Goal: Task Accomplishment & Management: Manage account settings

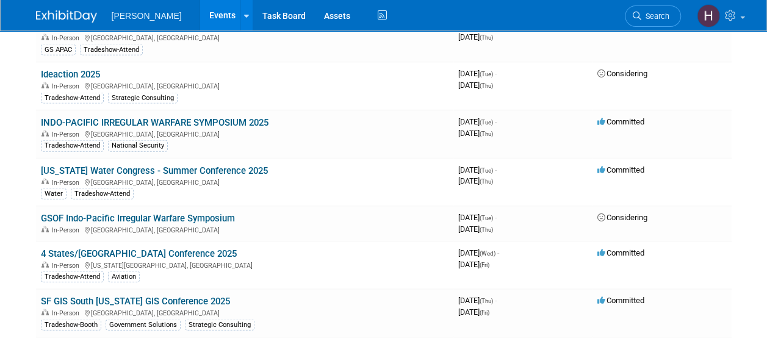
scroll to position [1342, 0]
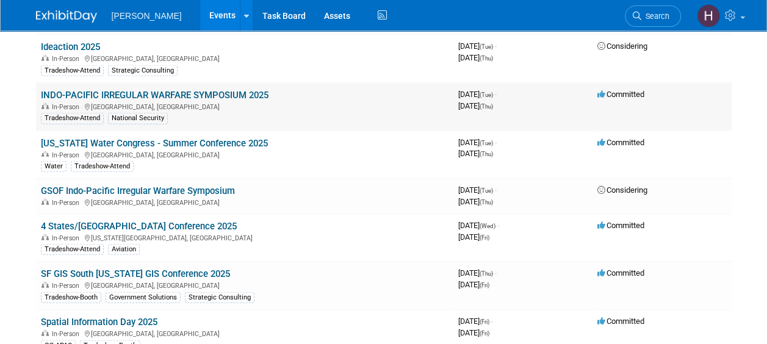
click at [186, 90] on link "INDO-PACIFIC IRREGULAR WARFARE SYMPOSIUM 2025" at bounding box center [155, 95] width 228 height 11
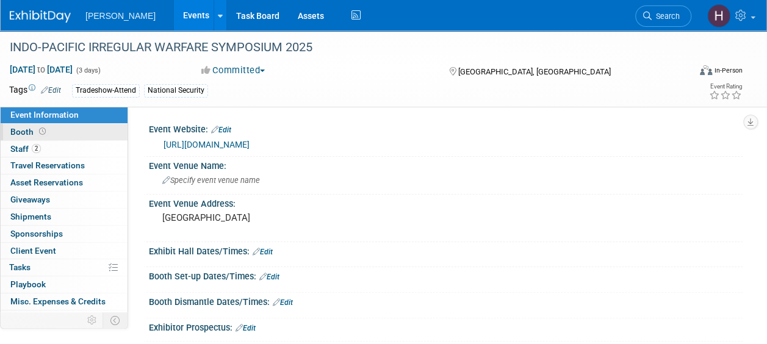
click at [16, 132] on span "Booth" at bounding box center [29, 132] width 38 height 10
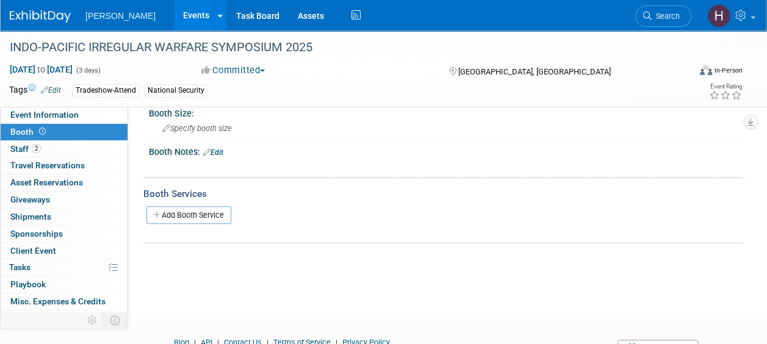
scroll to position [122, 0]
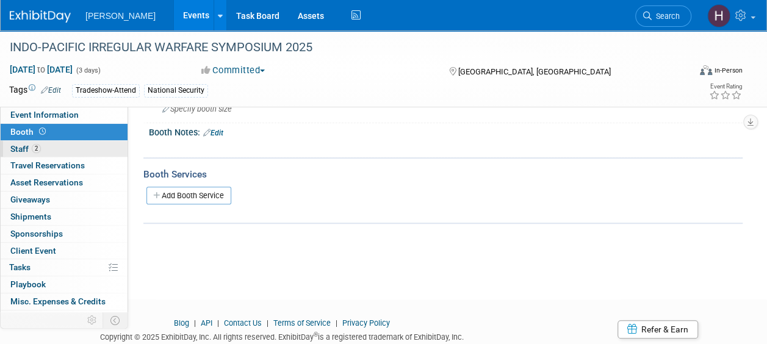
click at [20, 149] on span "Staff 2" at bounding box center [25, 149] width 30 height 10
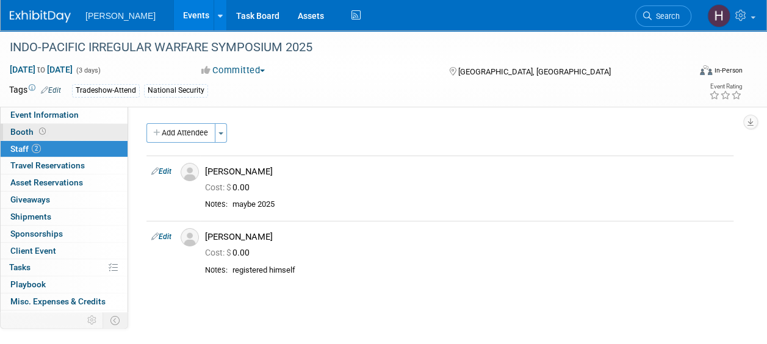
click at [22, 132] on span "Booth" at bounding box center [29, 132] width 38 height 10
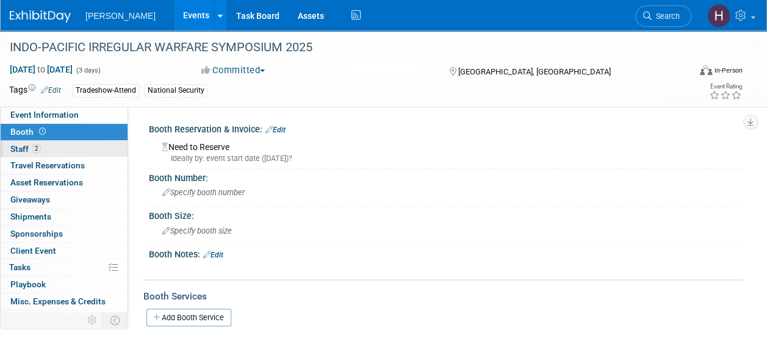
click at [21, 148] on span "Staff 2" at bounding box center [25, 149] width 30 height 10
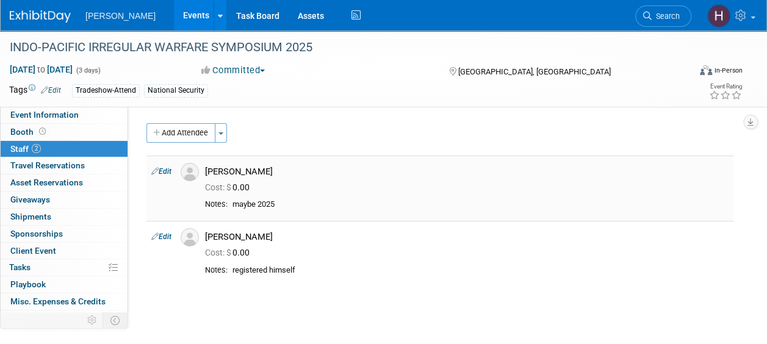
click at [169, 172] on link "Edit" at bounding box center [161, 171] width 20 height 9
select select "9fc6403d-df55-4290-aec3-7e3af43037e7"
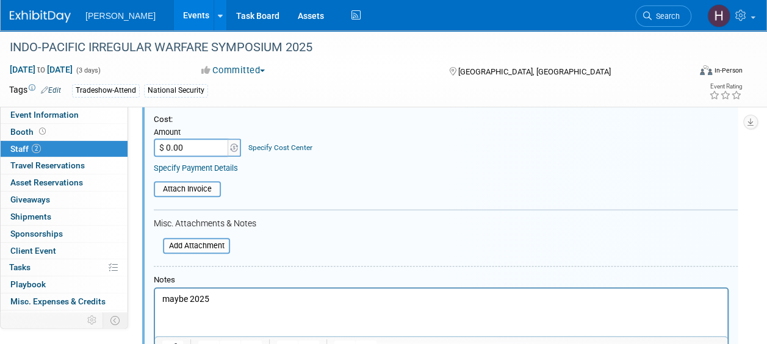
scroll to position [260, 0]
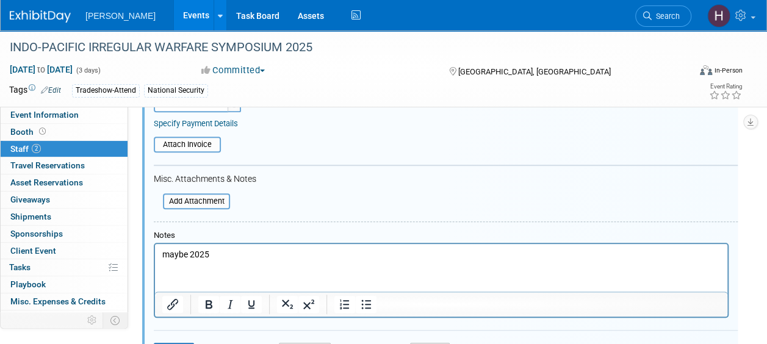
drag, startPoint x: 227, startPoint y: 256, endPoint x: 233, endPoint y: 253, distance: 7.1
click at [232, 253] on p "maybe 2025" at bounding box center [441, 255] width 558 height 12
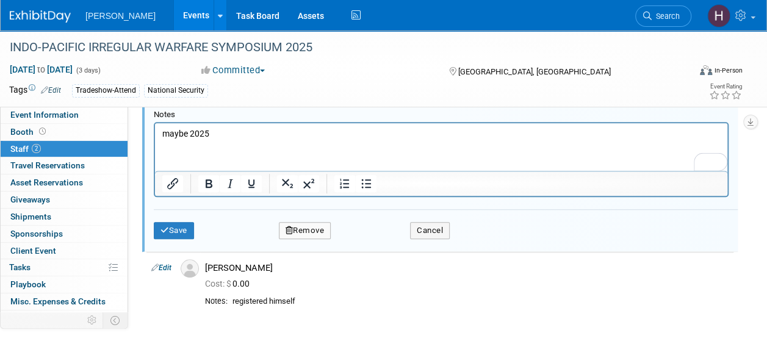
scroll to position [382, 0]
click at [183, 229] on button "Save" at bounding box center [174, 229] width 40 height 17
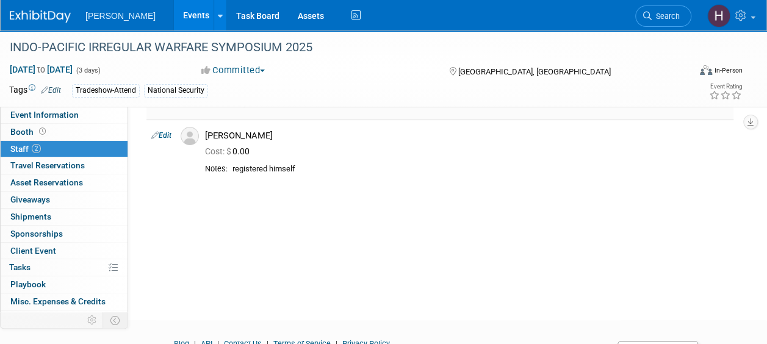
scroll to position [41, 0]
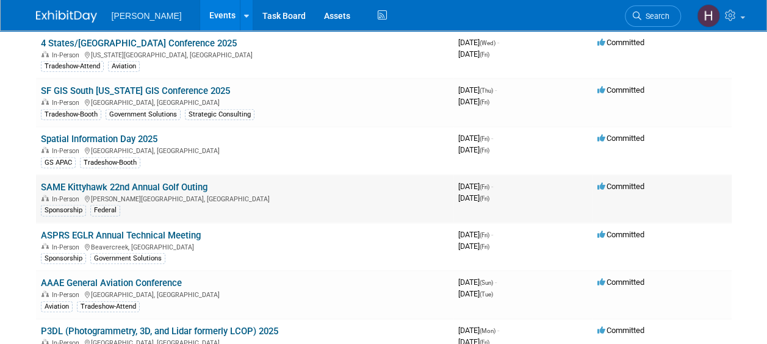
scroll to position [1647, 0]
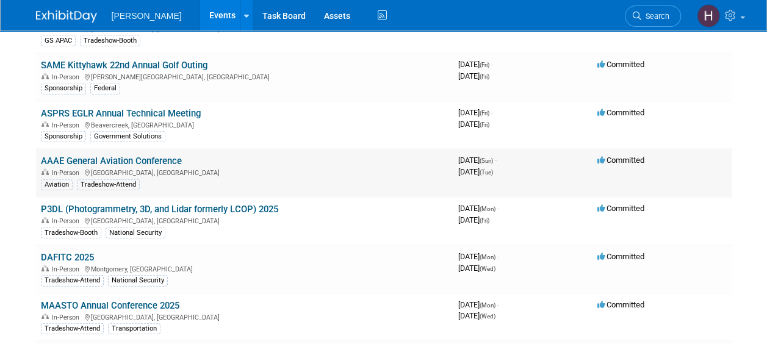
click at [114, 156] on link "AAAE General Aviation Conference" at bounding box center [111, 161] width 141 height 11
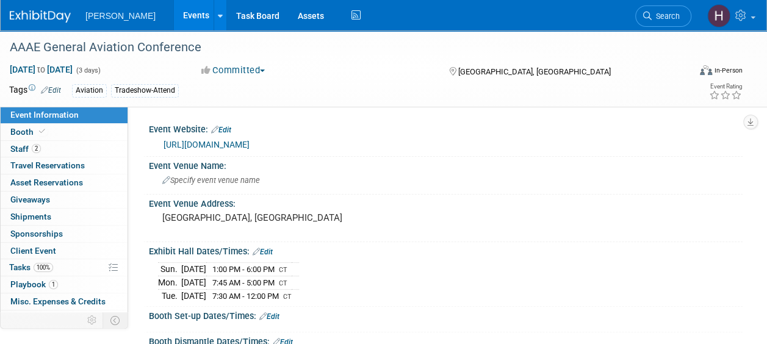
click at [54, 86] on link "Edit" at bounding box center [51, 90] width 20 height 9
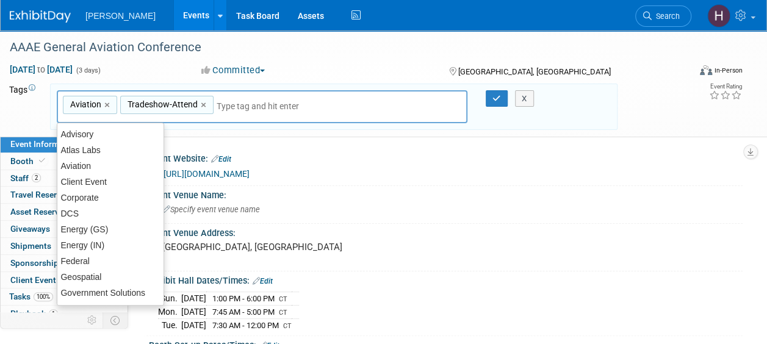
click at [567, 84] on div "Aviation,Tradeshow-Attend Aviation × Tradeshow-Attend × X" at bounding box center [333, 107] width 567 height 47
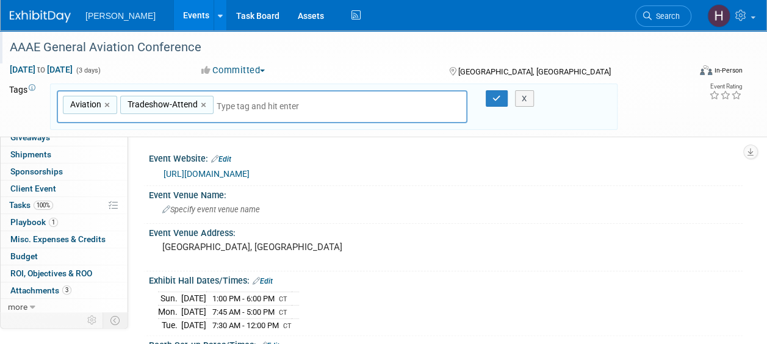
click at [278, 48] on div "AAAE General Aviation Conference" at bounding box center [342, 48] width 674 height 22
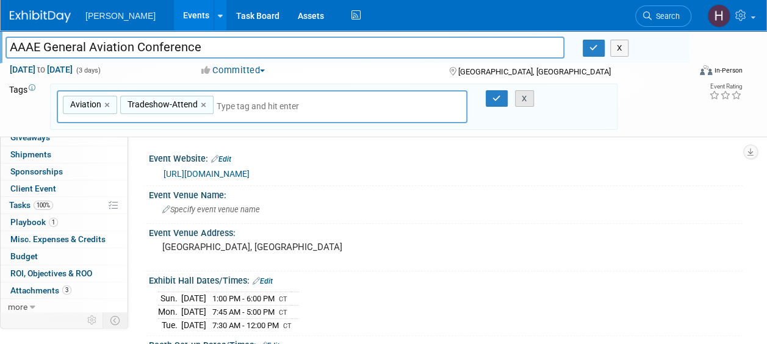
click at [528, 93] on button "X" at bounding box center [524, 98] width 19 height 17
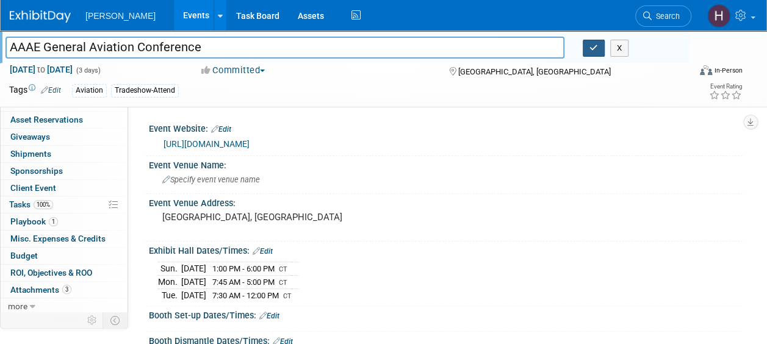
click at [592, 48] on icon "button" at bounding box center [593, 48] width 9 height 8
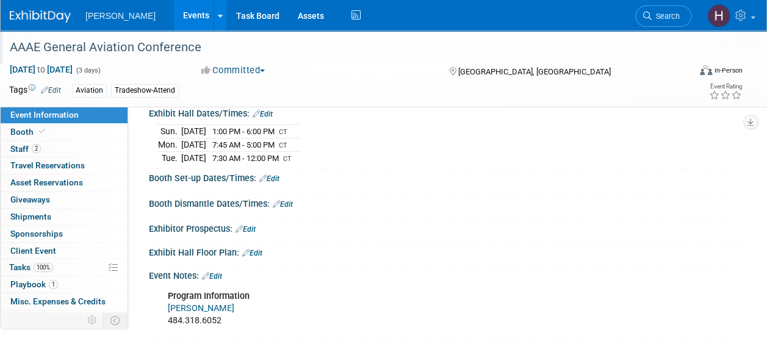
scroll to position [0, 0]
